Goal: Task Accomplishment & Management: Manage account settings

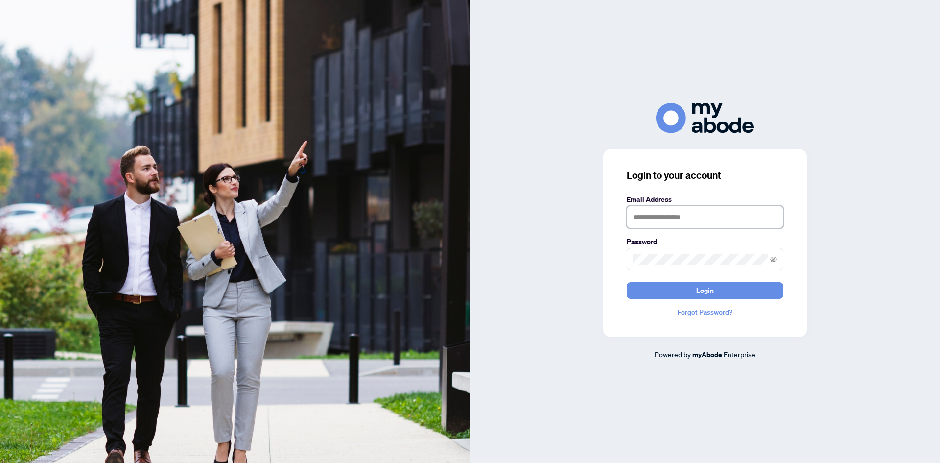
click at [671, 218] on input "text" at bounding box center [705, 217] width 157 height 23
type input "**********"
click at [627, 282] on button "Login" at bounding box center [705, 290] width 157 height 17
click at [778, 263] on span at bounding box center [705, 259] width 157 height 23
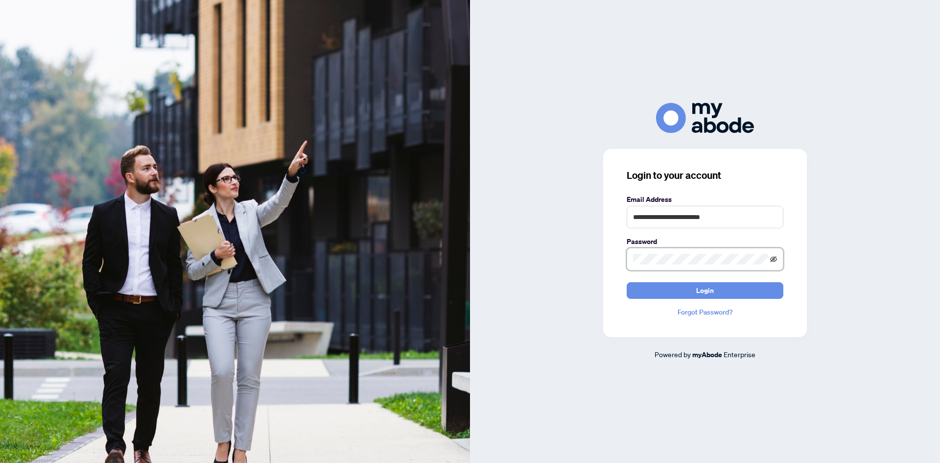
click at [774, 261] on icon "eye-invisible" at bounding box center [773, 259] width 7 height 7
click at [627, 282] on button "Login" at bounding box center [705, 290] width 157 height 17
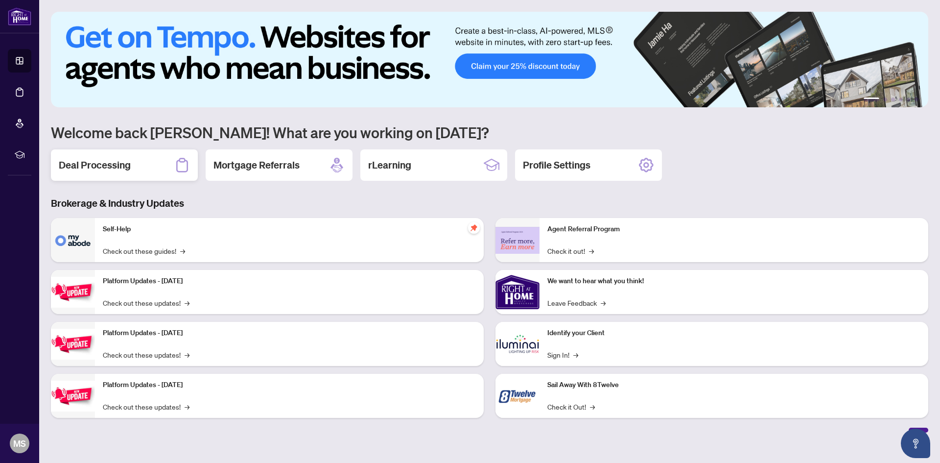
click at [97, 161] on h2 "Deal Processing" at bounding box center [95, 165] width 72 height 14
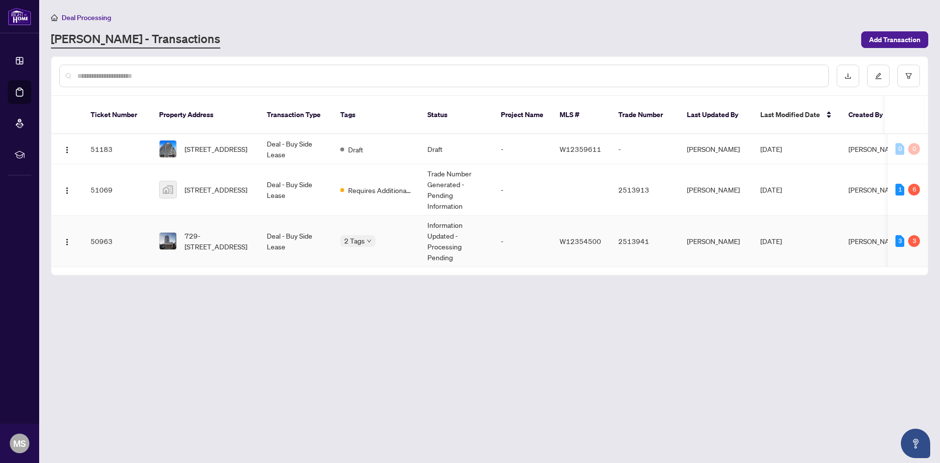
click at [285, 229] on td "Deal - Buy Side Lease" at bounding box center [295, 241] width 73 height 51
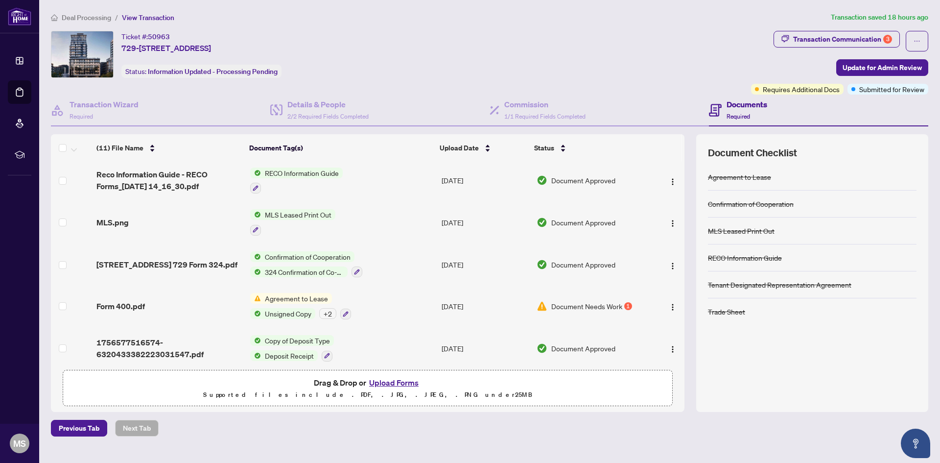
scroll to position [257, 0]
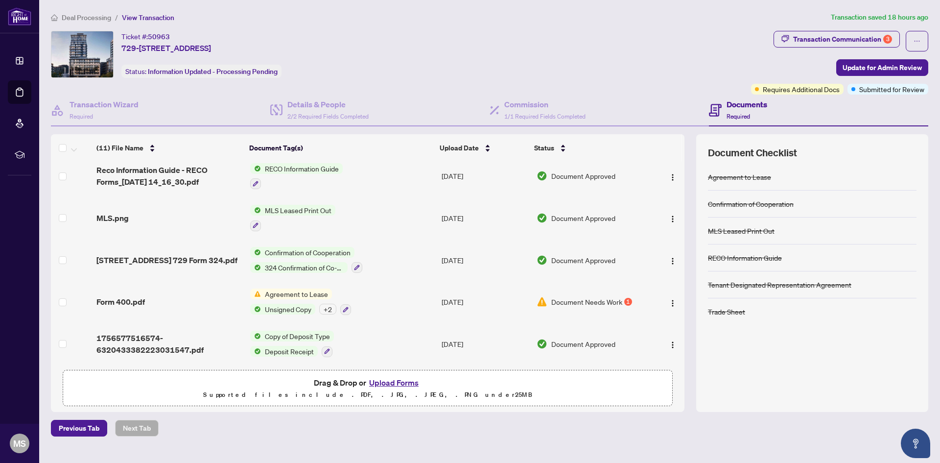
click at [284, 291] on span "Agreement to Lease" at bounding box center [296, 293] width 71 height 11
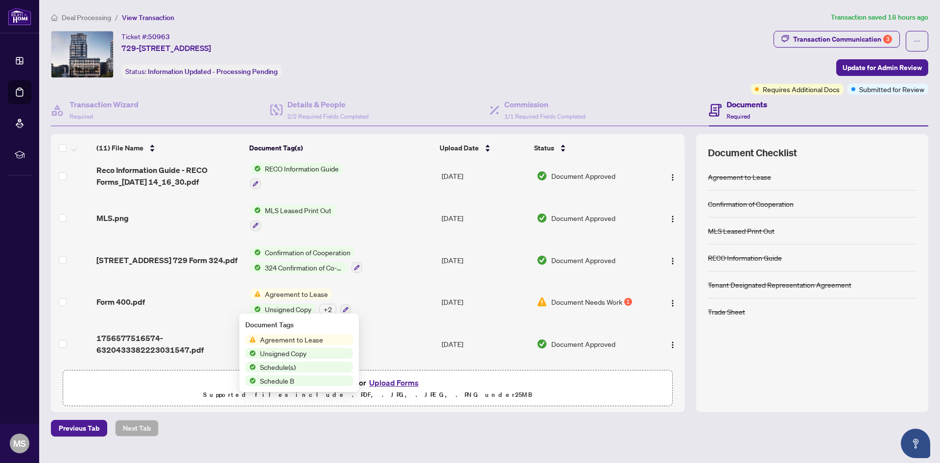
click at [304, 341] on span "Agreement to Lease" at bounding box center [291, 339] width 71 height 11
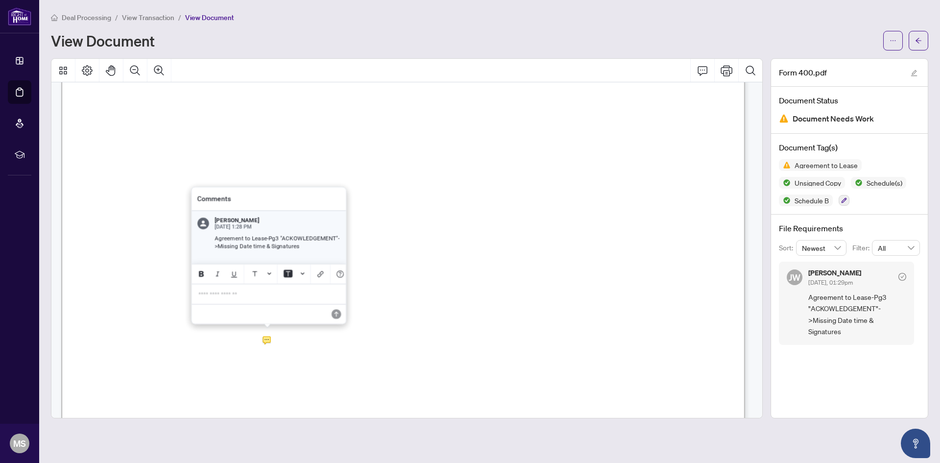
scroll to position [2084, 0]
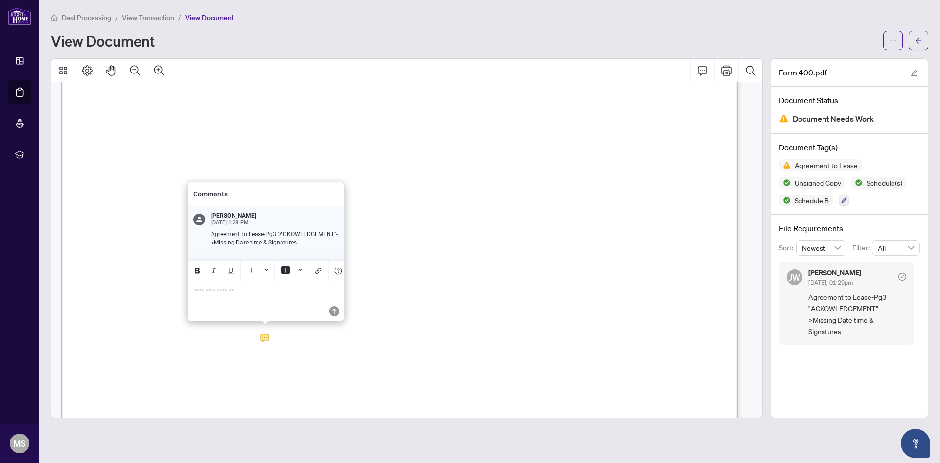
click at [257, 285] on div "**********" at bounding box center [266, 291] width 155 height 20
click at [246, 290] on span "**********" at bounding box center [260, 291] width 133 height 7
click at [243, 290] on span "**********" at bounding box center [260, 291] width 133 height 7
click at [336, 308] on icon "Save" at bounding box center [334, 311] width 10 height 10
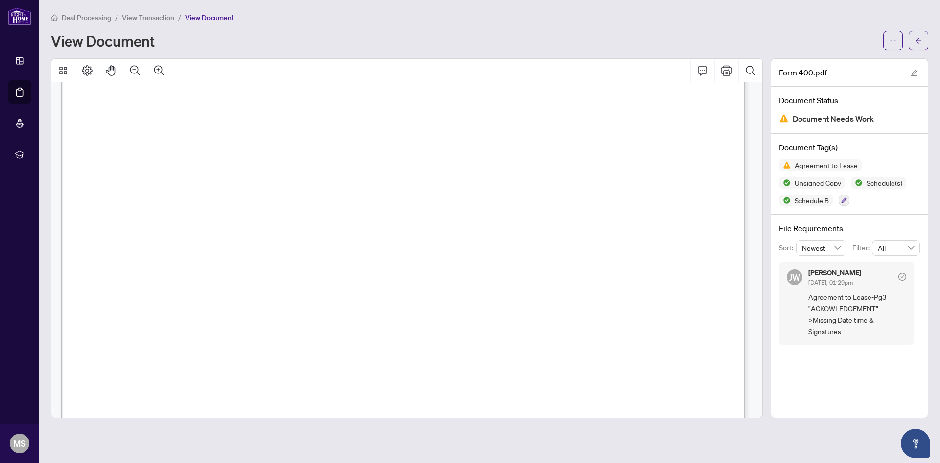
scroll to position [5584, 0]
click at [818, 316] on span "Agreement to Lease-Pg3 "ACKOWLEDGEMENT"->Missing Date time & Signatures" at bounding box center [858, 314] width 98 height 46
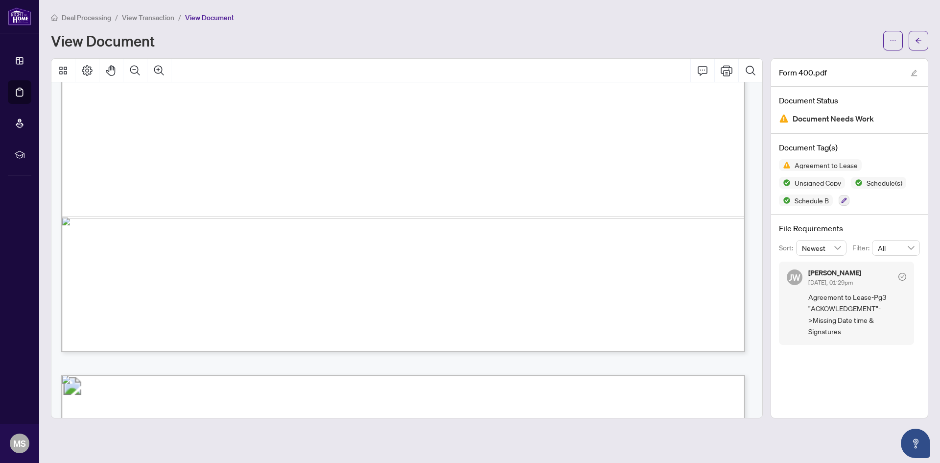
scroll to position [2302, 0]
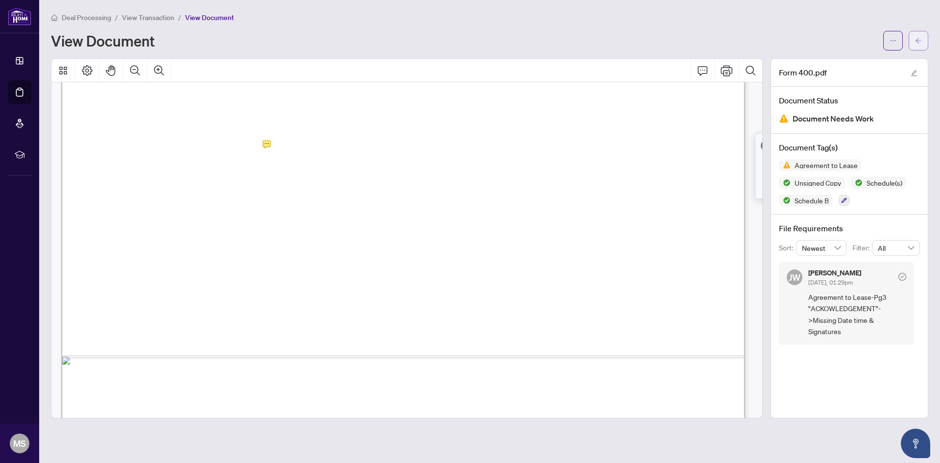
click at [918, 45] on span "button" at bounding box center [918, 41] width 7 height 16
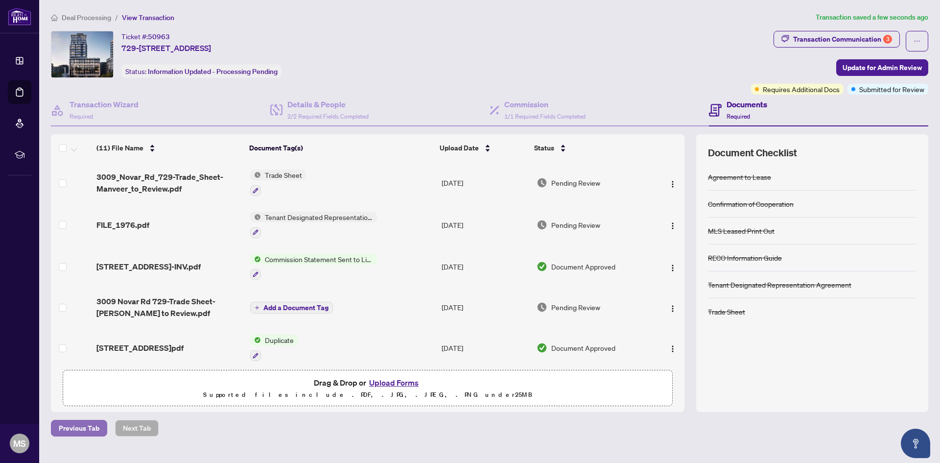
click at [70, 428] on span "Previous Tab" at bounding box center [79, 428] width 41 height 16
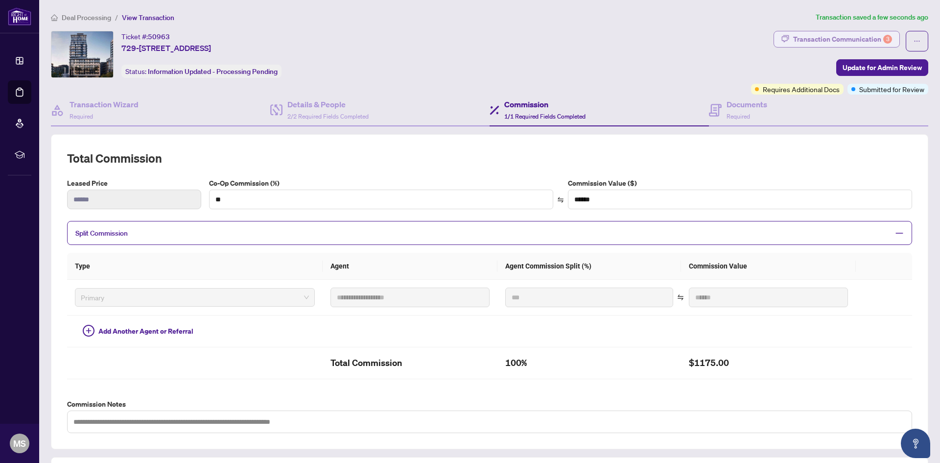
click at [802, 43] on div "Transaction Communication 3" at bounding box center [842, 39] width 99 height 16
type textarea "**********"
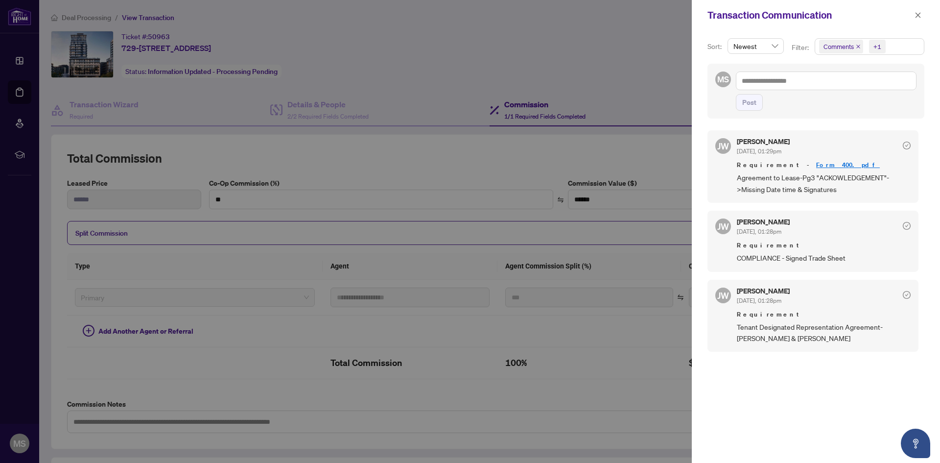
click at [557, 85] on div at bounding box center [470, 231] width 940 height 463
click at [69, 28] on div at bounding box center [470, 231] width 940 height 463
click at [56, 21] on div at bounding box center [470, 231] width 940 height 463
click at [916, 16] on icon "close" at bounding box center [918, 15] width 7 height 7
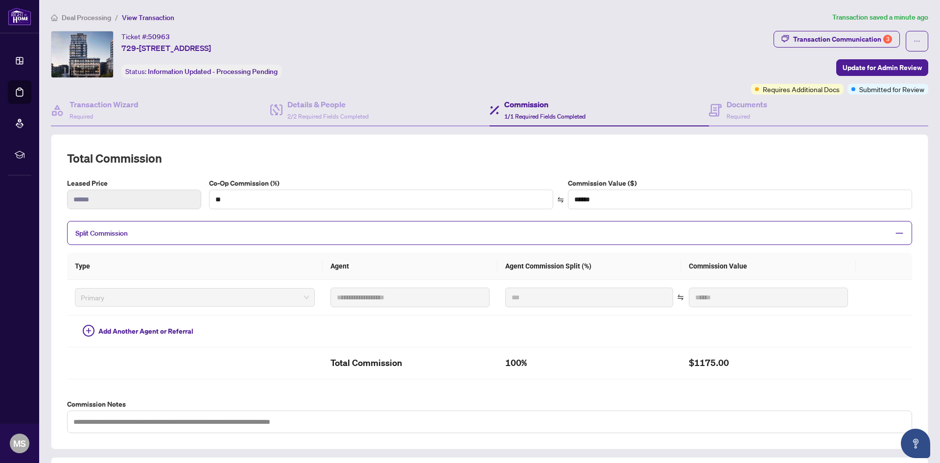
click at [101, 16] on span "Deal Processing" at bounding box center [86, 17] width 49 height 9
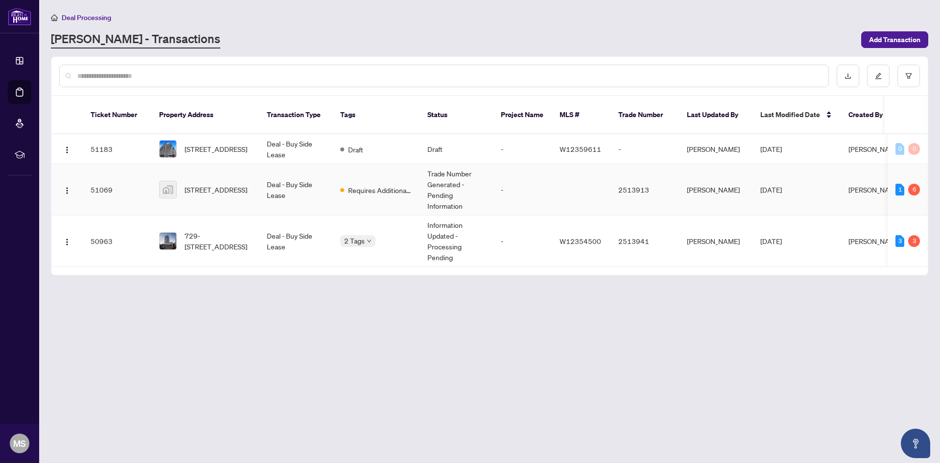
click at [560, 185] on td at bounding box center [581, 189] width 59 height 51
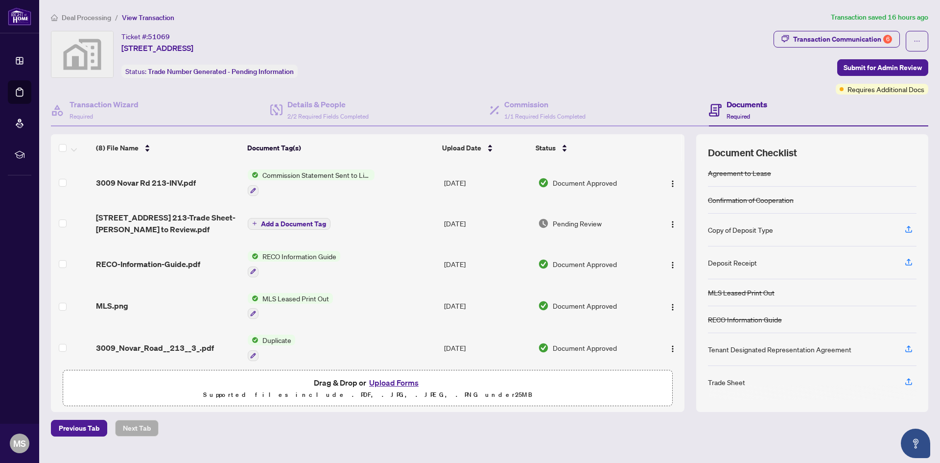
scroll to position [6, 0]
click at [305, 178] on span "Commission Statement Sent to Listing Brokerage" at bounding box center [317, 174] width 116 height 11
click at [118, 182] on span "3009 Novar Rd 213-INV.pdf" at bounding box center [146, 183] width 100 height 12
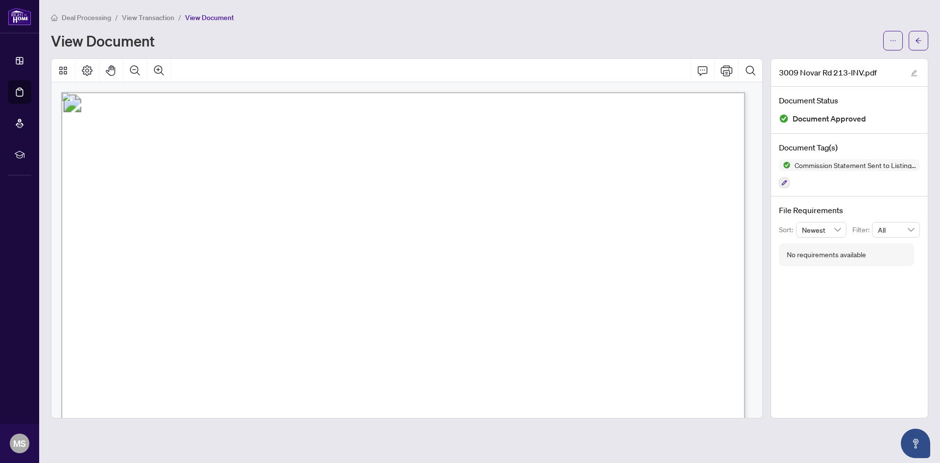
click at [128, 15] on span "View Transaction" at bounding box center [148, 17] width 52 height 9
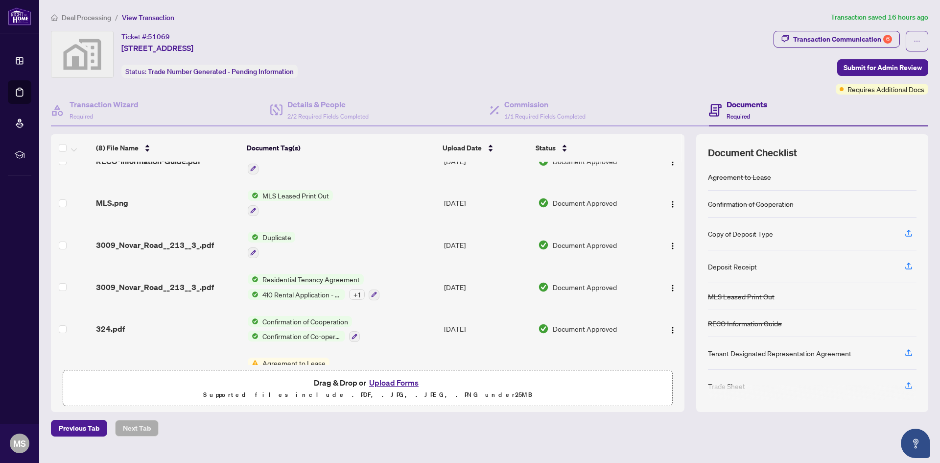
scroll to position [132, 0]
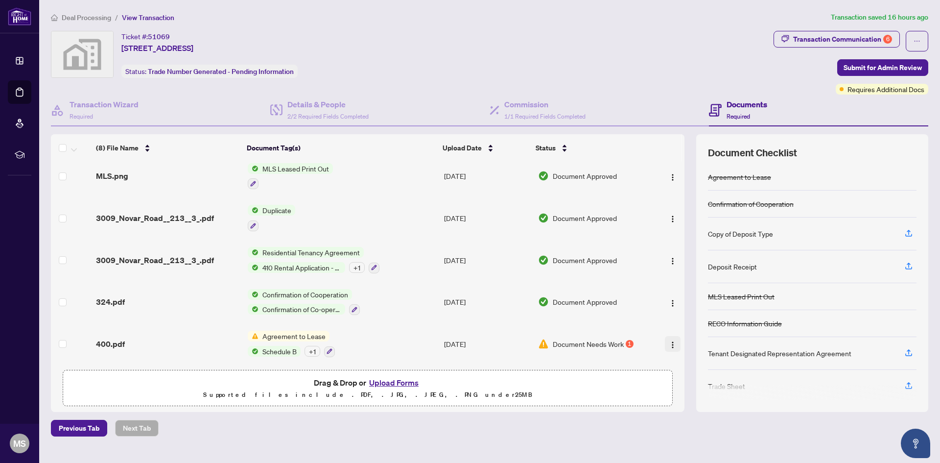
click at [675, 338] on button "button" at bounding box center [673, 344] width 16 height 16
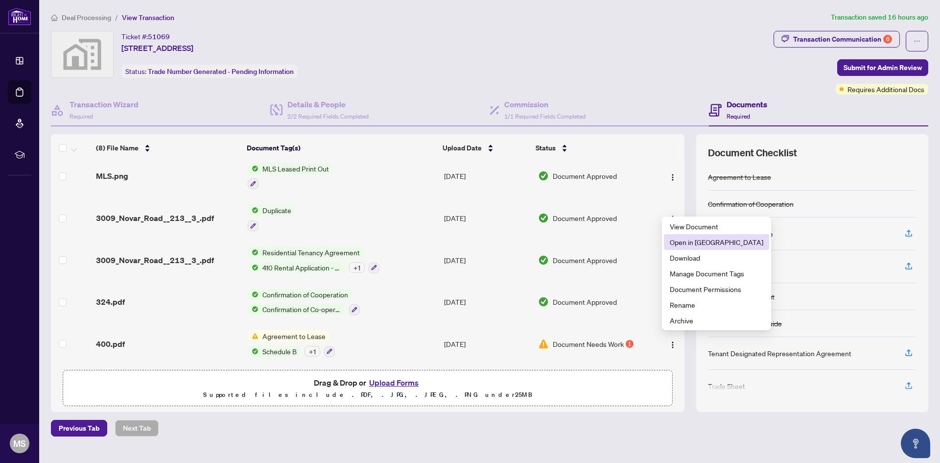
click at [695, 235] on li "Open in New Tab" at bounding box center [716, 242] width 105 height 16
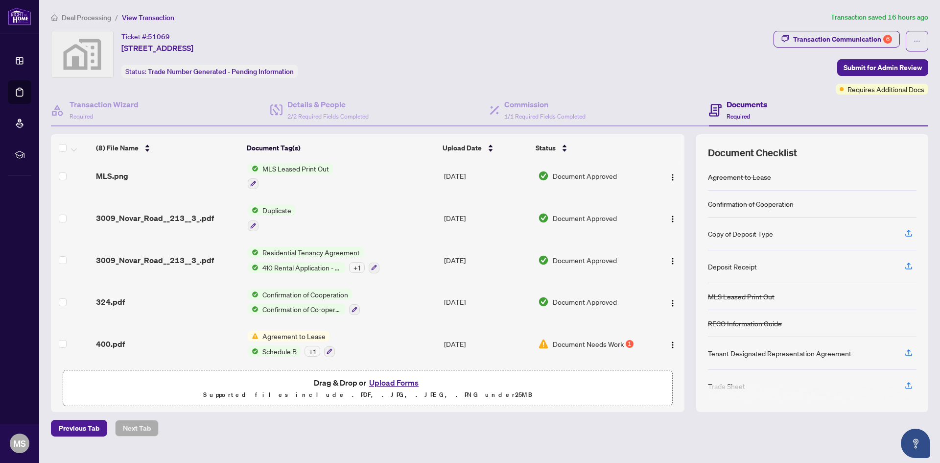
scroll to position [0, 0]
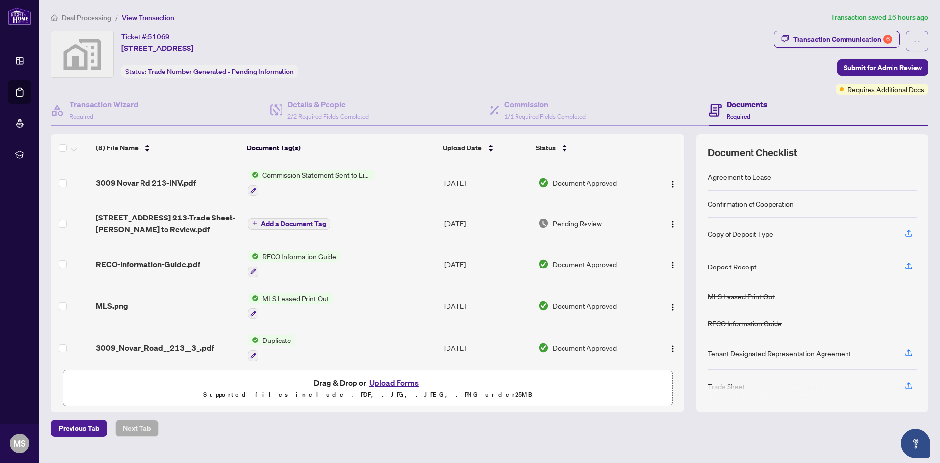
click at [389, 378] on button "Upload Forms" at bounding box center [393, 382] width 55 height 13
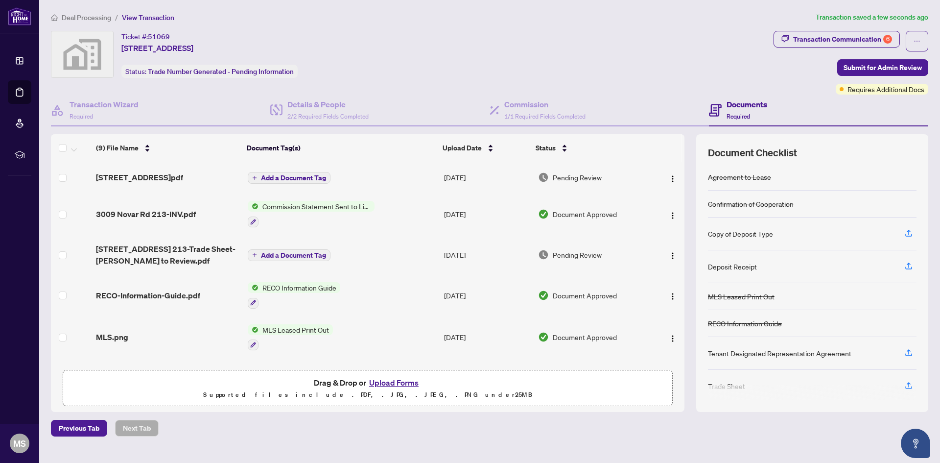
click at [273, 175] on span "Add a Document Tag" at bounding box center [293, 177] width 65 height 7
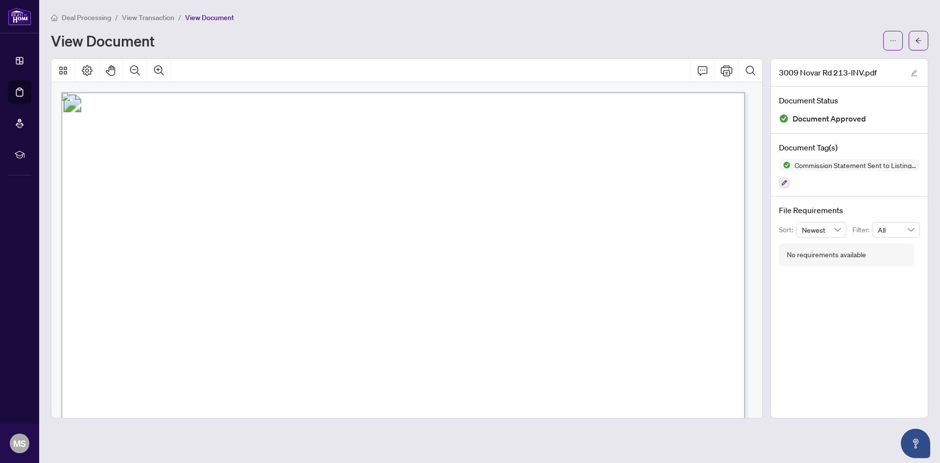
click at [151, 16] on span "View Transaction" at bounding box center [148, 17] width 52 height 9
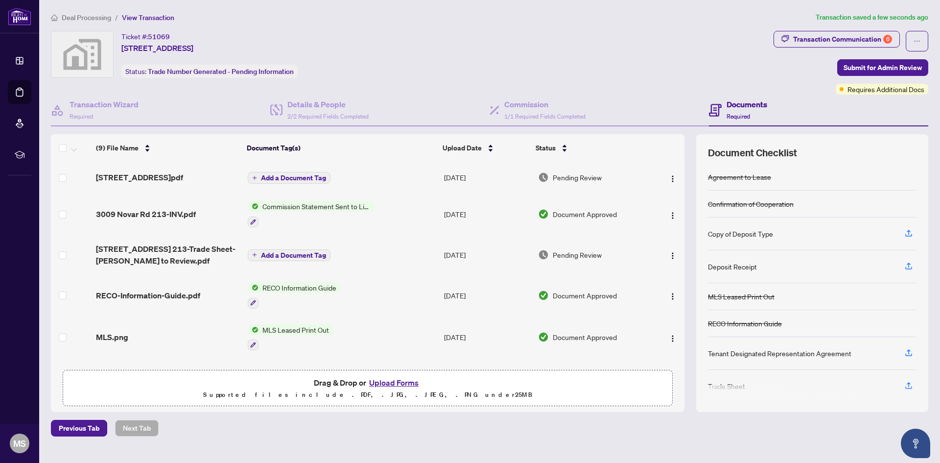
click at [296, 178] on span "Add a Document Tag" at bounding box center [293, 177] width 65 height 7
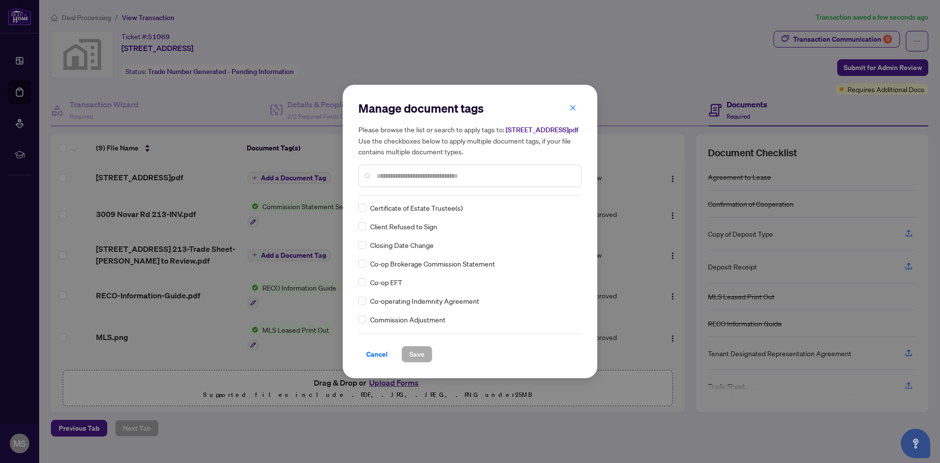
scroll to position [686, 0]
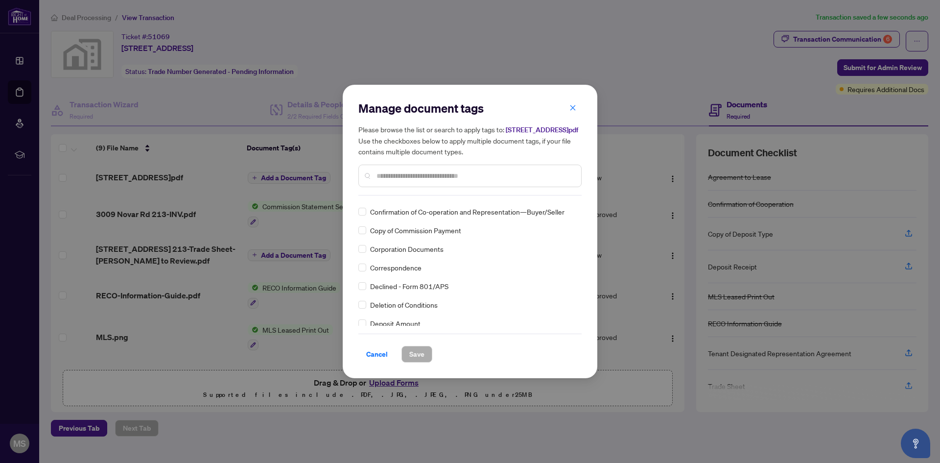
click at [413, 181] on input "text" at bounding box center [475, 175] width 197 height 11
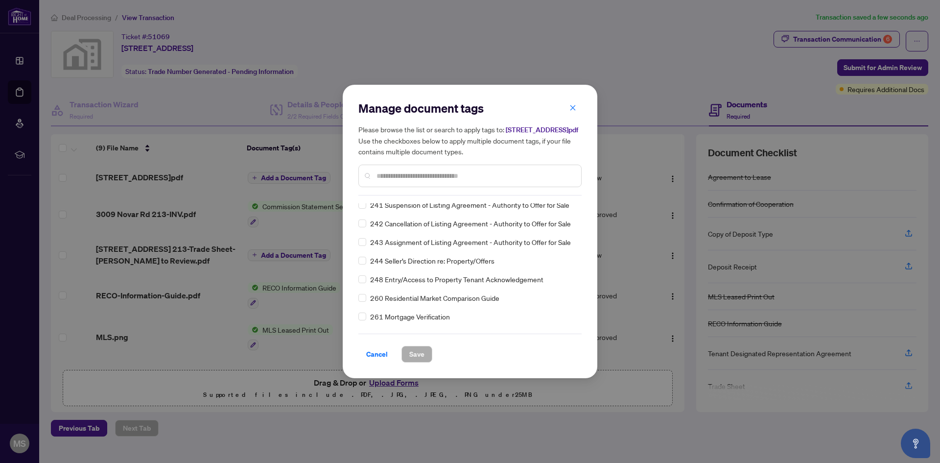
scroll to position [4212, 0]
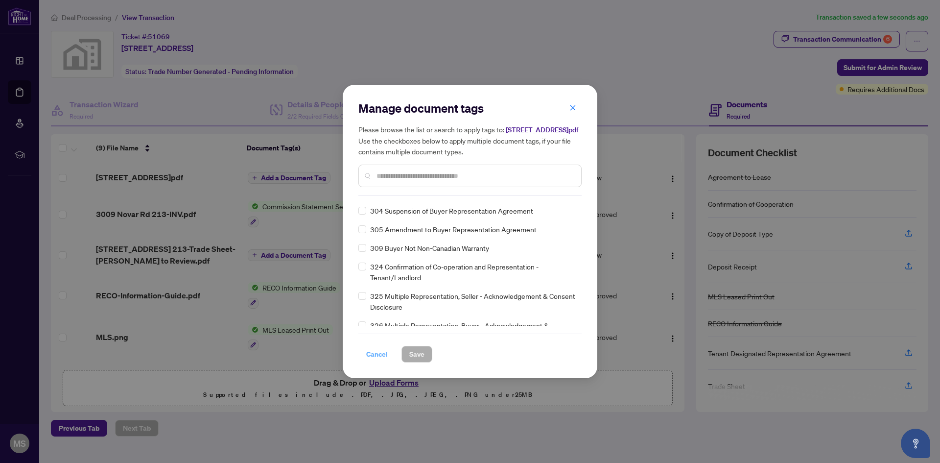
click at [373, 352] on span "Cancel" at bounding box center [377, 354] width 22 height 16
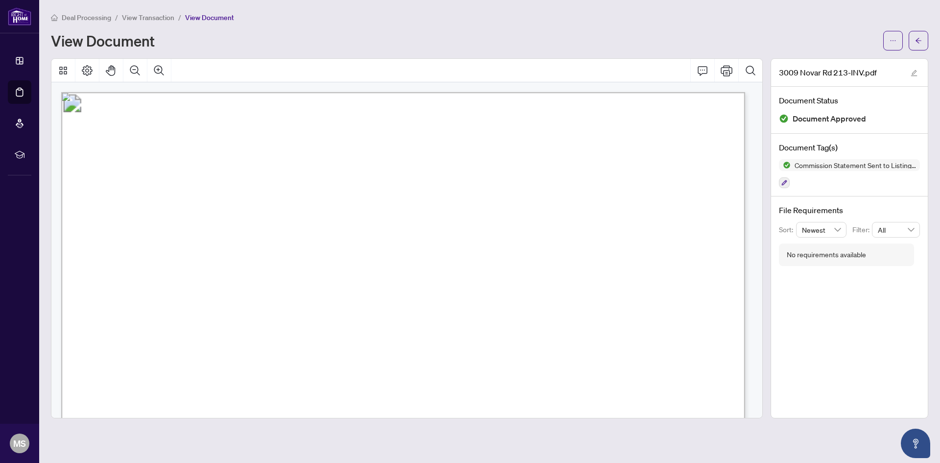
click at [77, 17] on span "Deal Processing" at bounding box center [86, 17] width 49 height 9
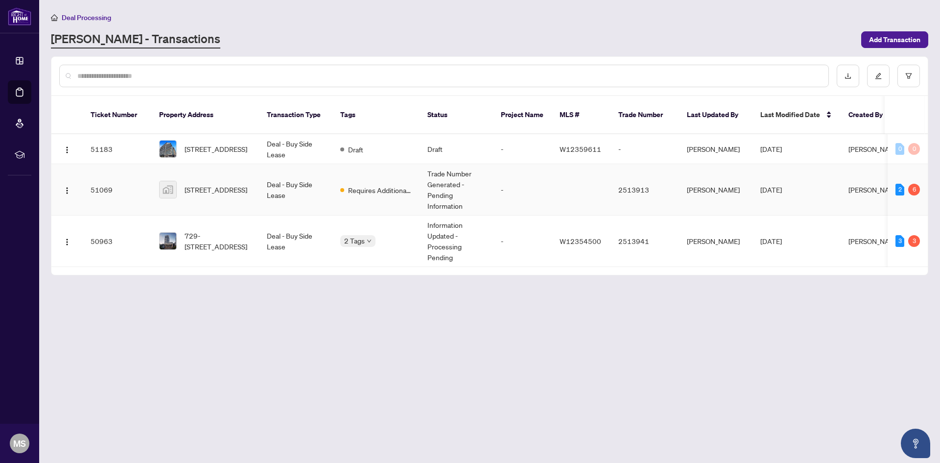
click at [746, 178] on td "[PERSON_NAME]" at bounding box center [715, 189] width 73 height 51
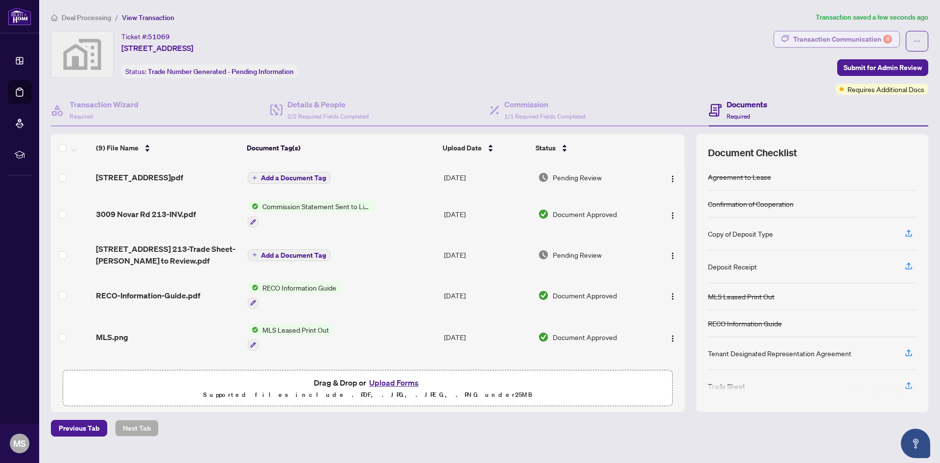
click at [851, 42] on div "Transaction Communication 6" at bounding box center [842, 39] width 99 height 16
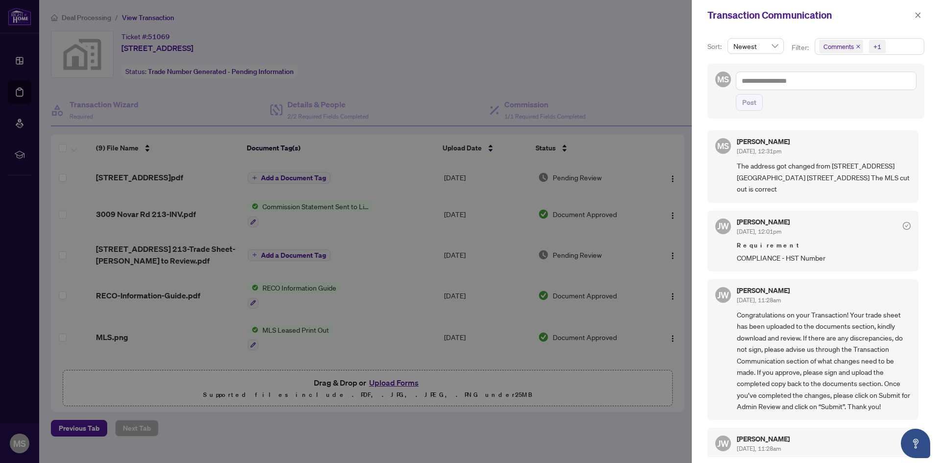
click at [581, 56] on div at bounding box center [470, 231] width 940 height 463
click at [76, 7] on div at bounding box center [470, 231] width 940 height 463
click at [76, 17] on div at bounding box center [470, 231] width 940 height 463
click at [912, 18] on button "button" at bounding box center [918, 15] width 13 height 12
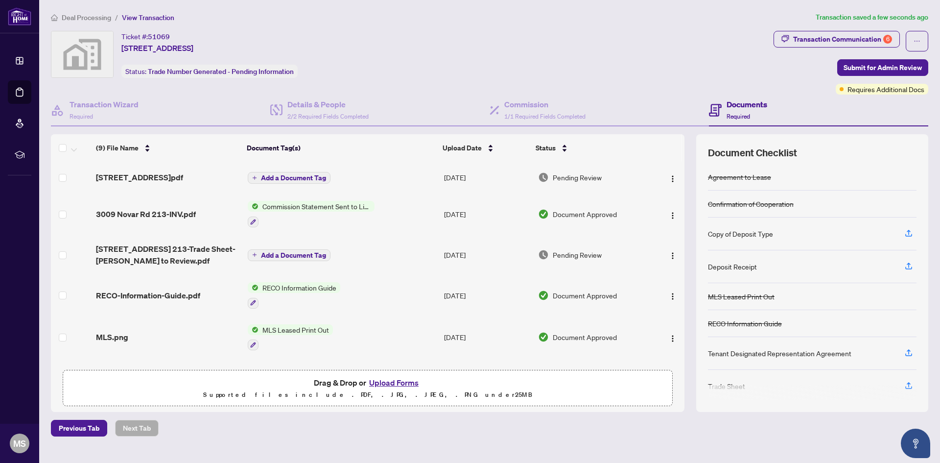
click at [96, 15] on span "Deal Processing" at bounding box center [86, 17] width 49 height 9
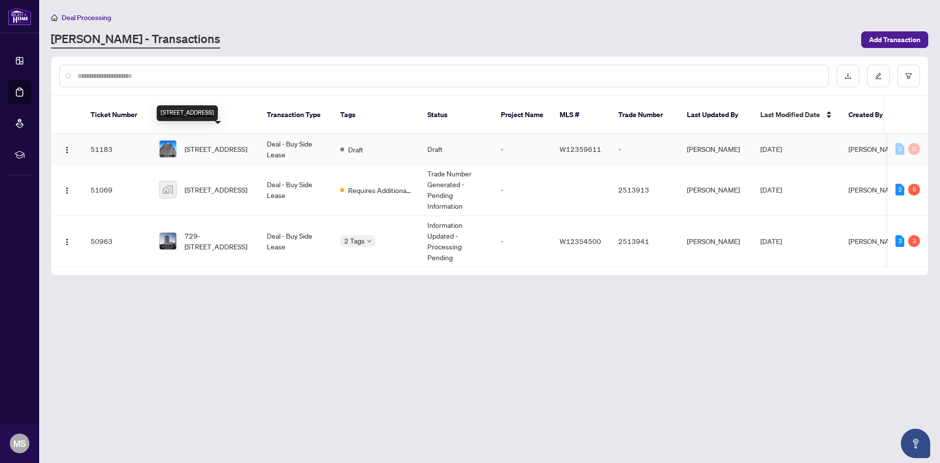
click at [243, 144] on span "612-3009 Novar Rd, Mississauga, Ontario L5B 0P9, Canada" at bounding box center [216, 149] width 63 height 11
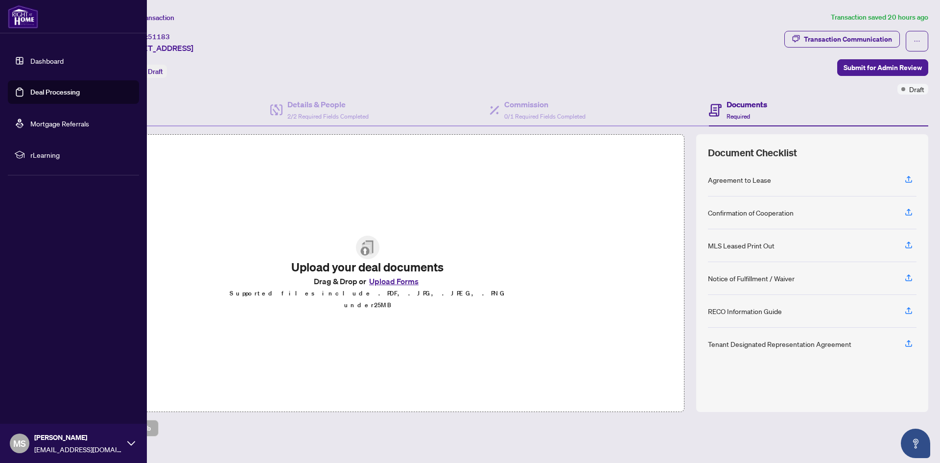
click at [63, 58] on link "Dashboard" at bounding box center [46, 60] width 33 height 9
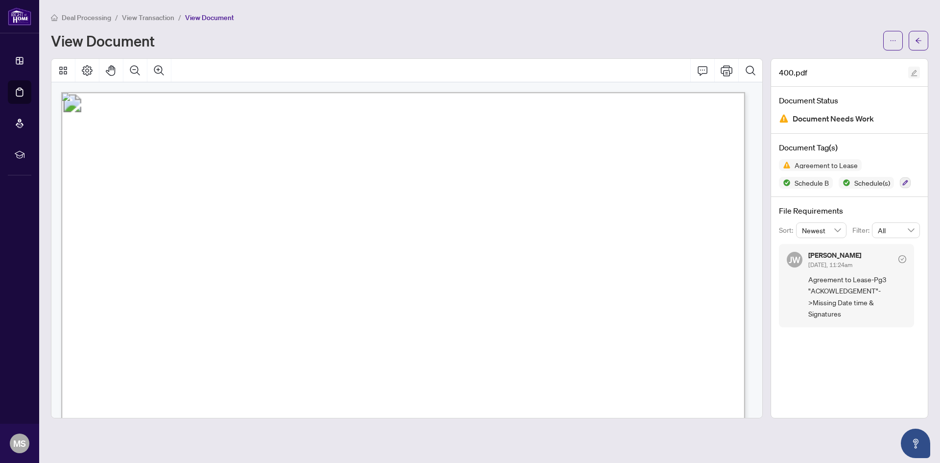
click at [916, 72] on icon "edit" at bounding box center [914, 73] width 7 height 7
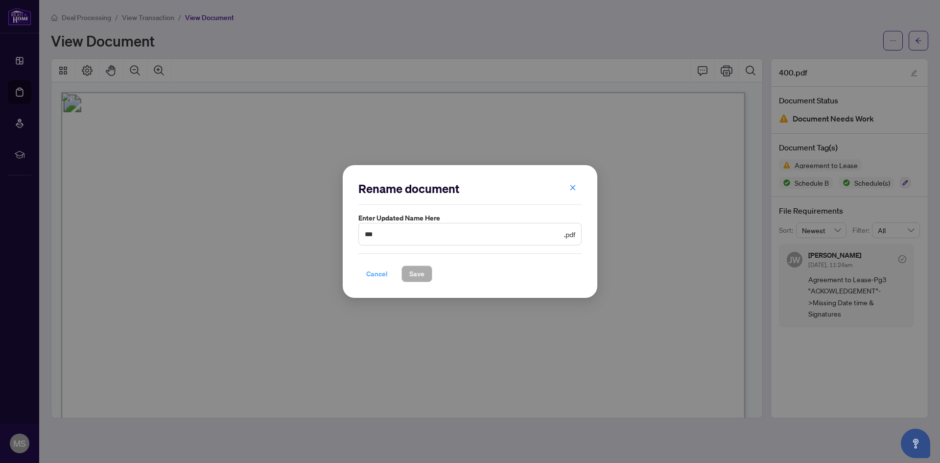
click at [377, 272] on span "Cancel" at bounding box center [377, 274] width 22 height 16
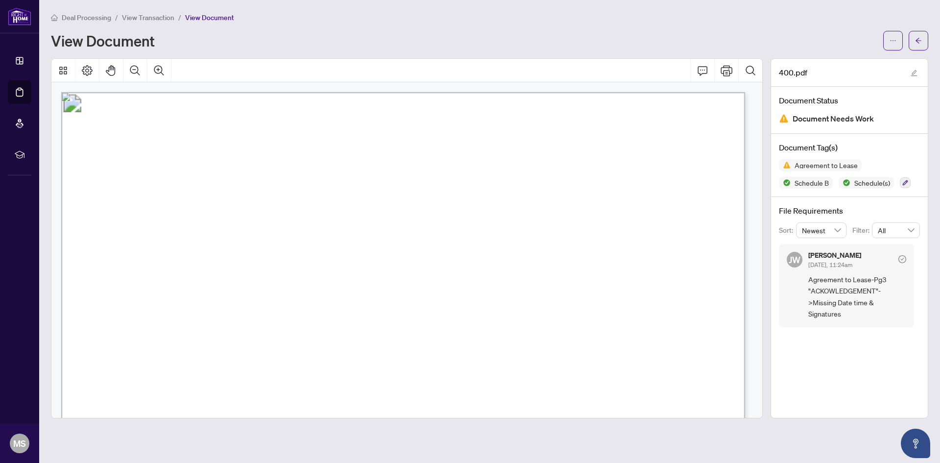
click at [881, 42] on div "View Document" at bounding box center [490, 41] width 878 height 20
click at [891, 44] on icon "ellipsis" at bounding box center [893, 40] width 7 height 7
click at [859, 93] on span "Document Permissions" at bounding box center [858, 93] width 74 height 11
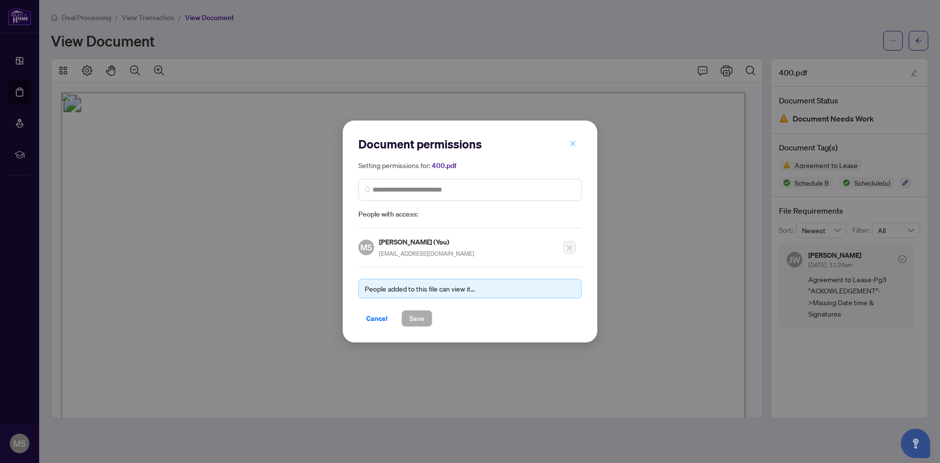
click at [572, 150] on span "button" at bounding box center [573, 144] width 7 height 16
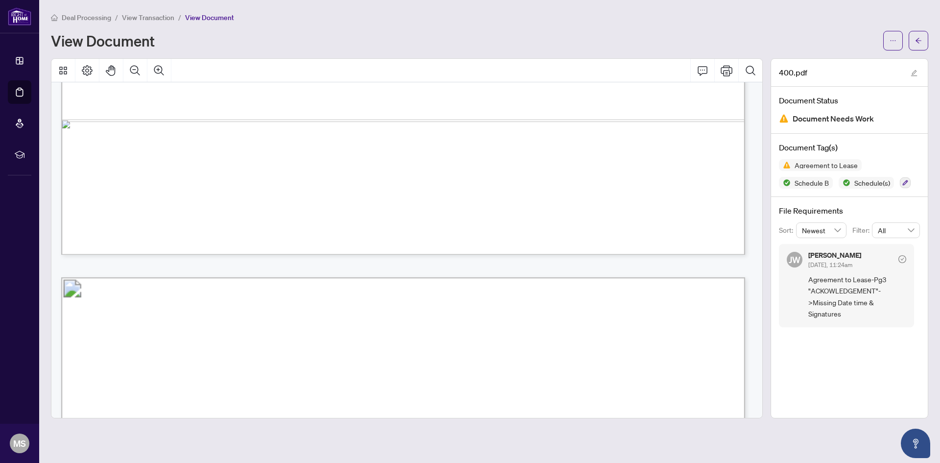
scroll to position [3624, 0]
